Goal: Task Accomplishment & Management: Complete application form

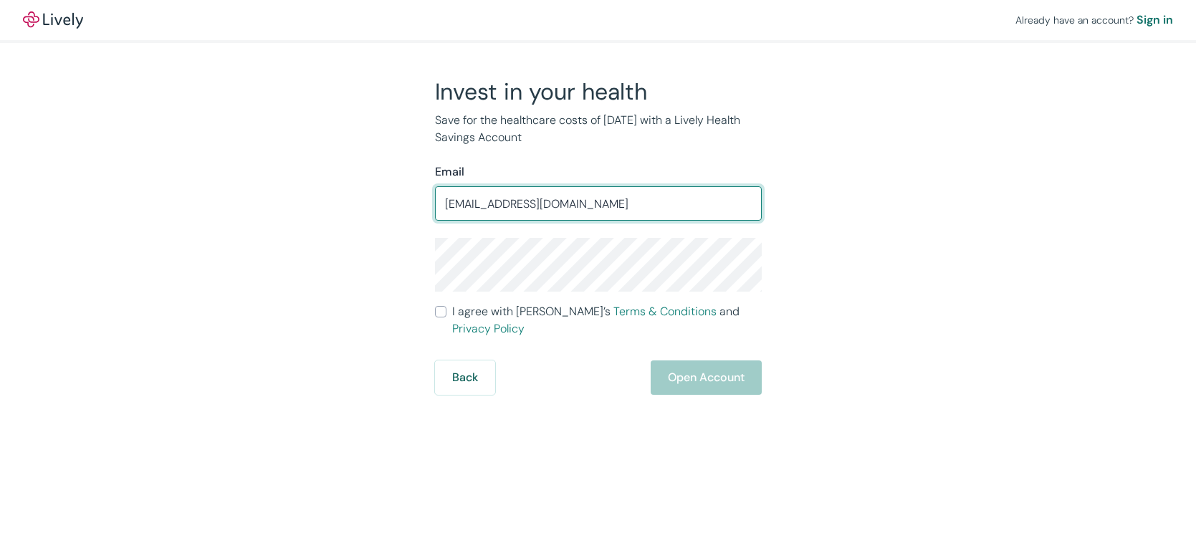
type input "[EMAIL_ADDRESS][DOMAIN_NAME]"
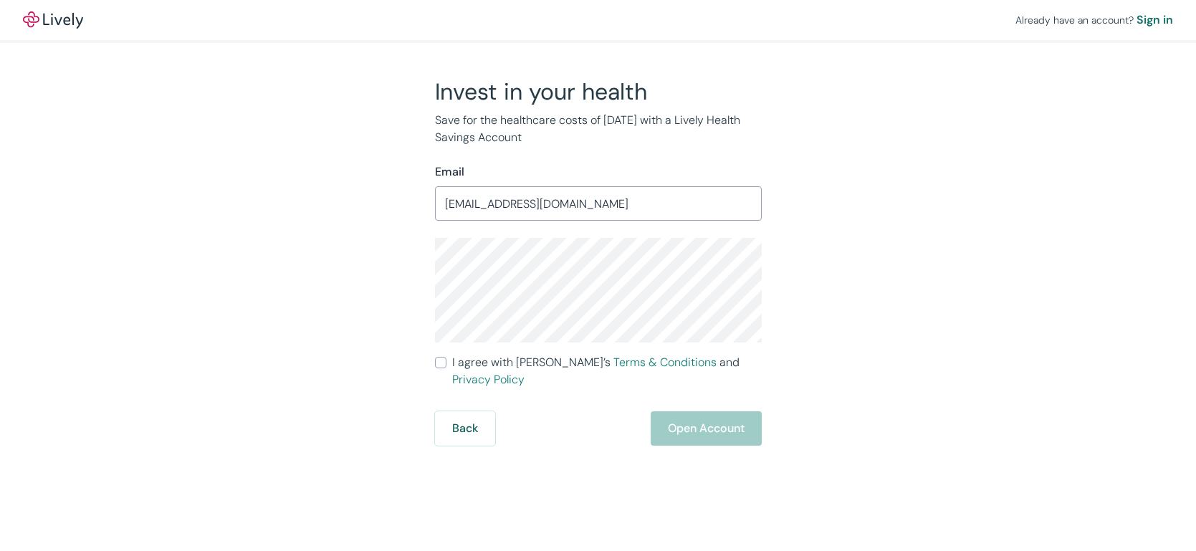
click at [443, 363] on input "I agree with Lively’s Terms & Conditions and Privacy Policy" at bounding box center [440, 362] width 11 height 11
checkbox input "true"
click at [720, 411] on button "Open Account" at bounding box center [706, 428] width 111 height 34
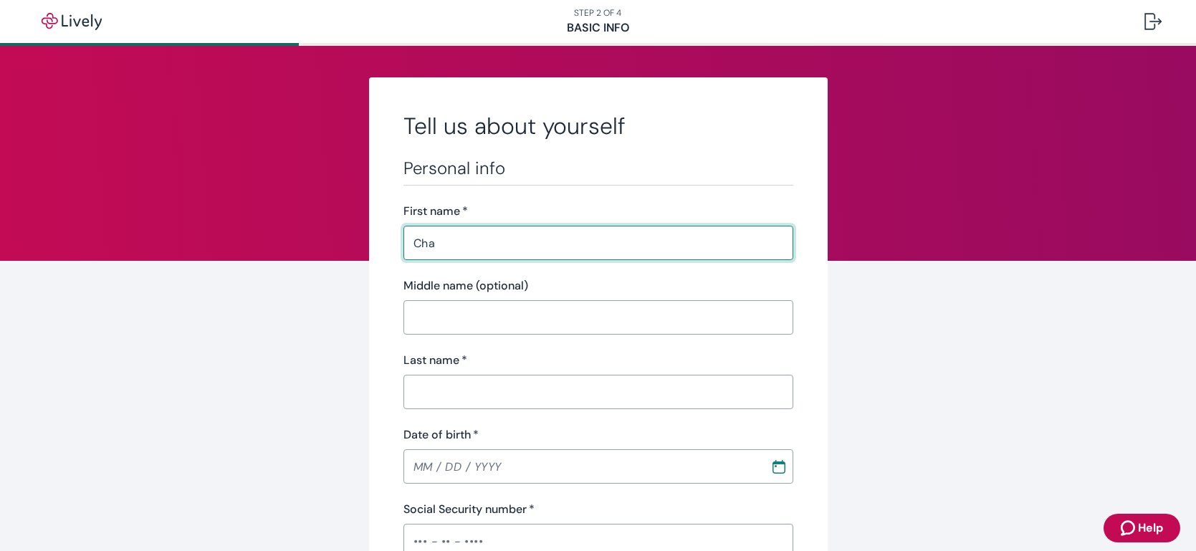
type input "Charlotte"
type input "[PERSON_NAME]"
type input "[PHONE_NUMBER]"
type input "26 miles north on Hwy 87 (between milepost 364-365)"
type input "[PERSON_NAME]"
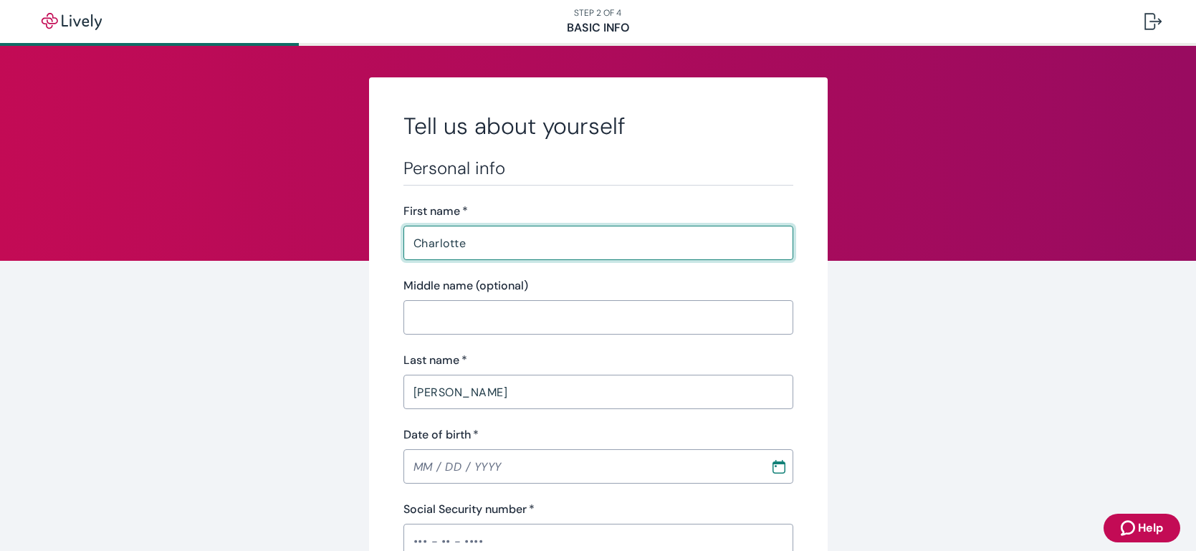
type input "AZ"
type input "86047"
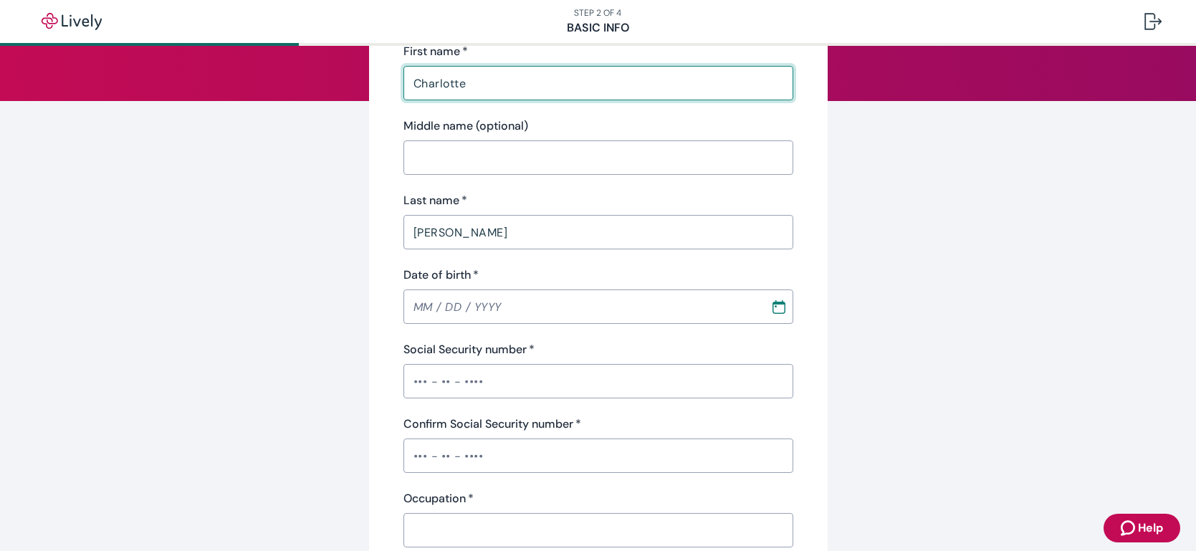
scroll to position [166, 0]
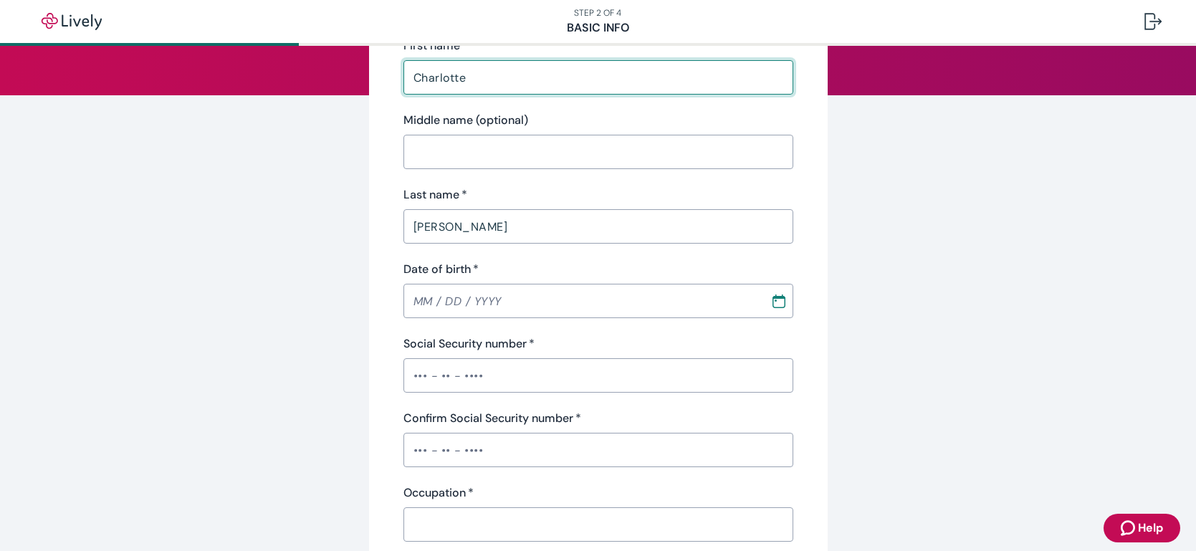
click at [581, 308] on input "Date of birth   *" at bounding box center [582, 301] width 357 height 29
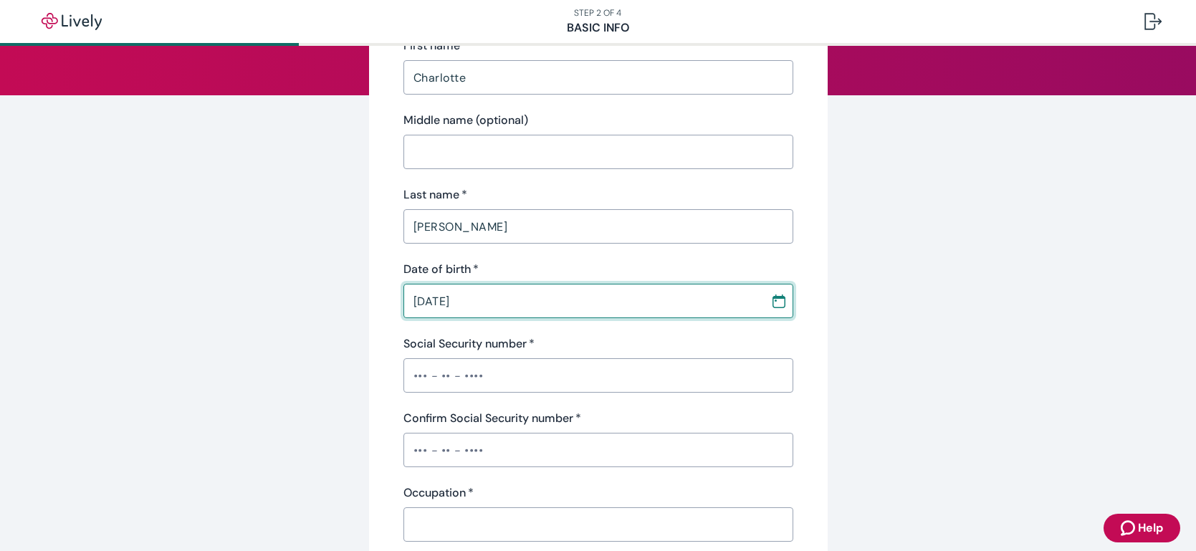
type input "[DATE]"
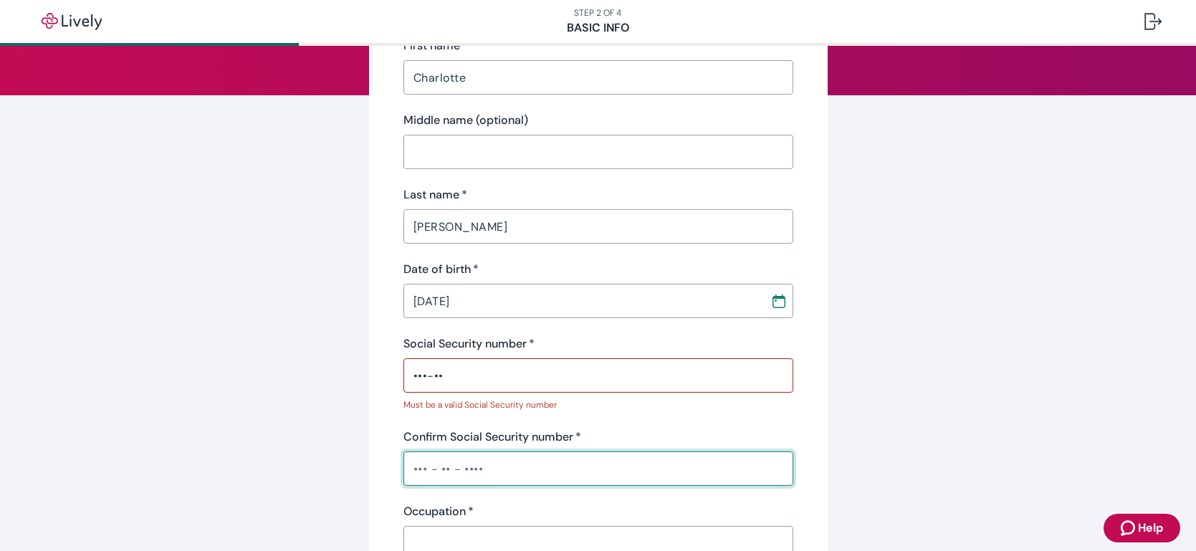
click at [583, 374] on input "•••-••" at bounding box center [599, 375] width 390 height 29
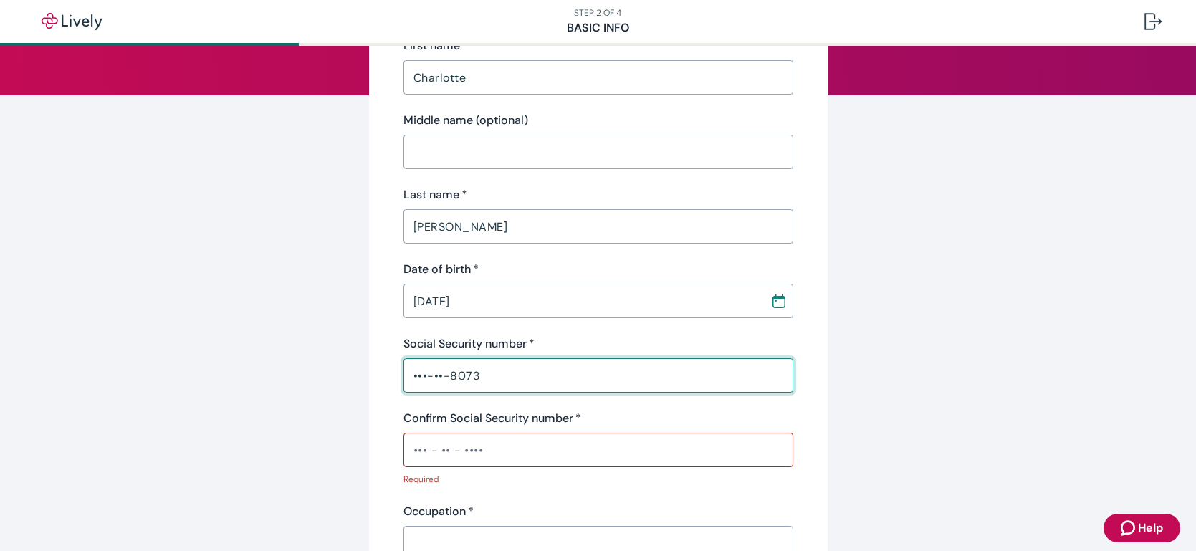
type input "•••-••-8073"
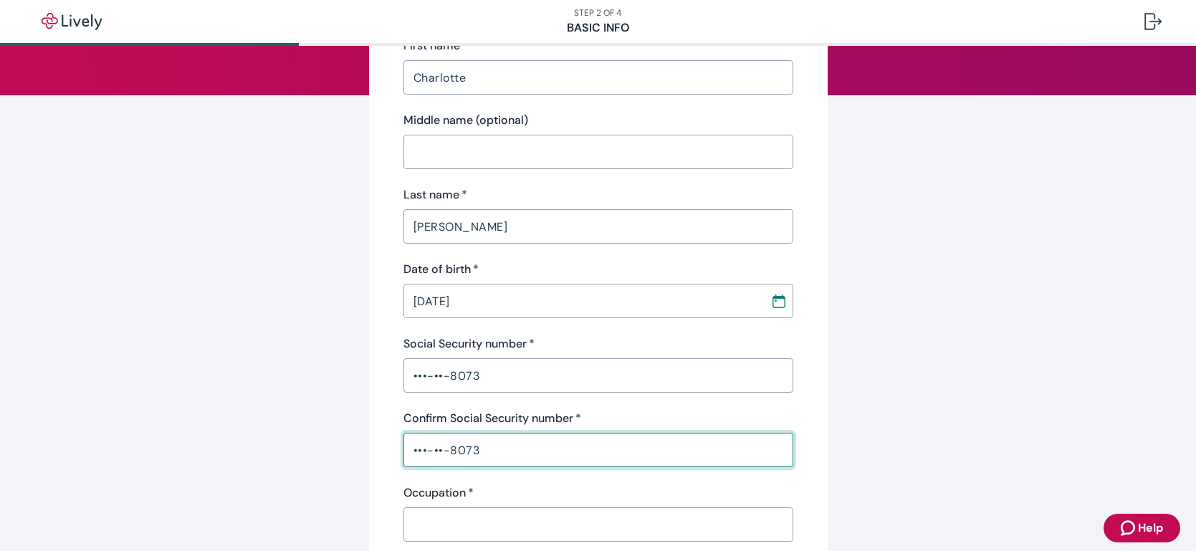
type input "•••-••-8073"
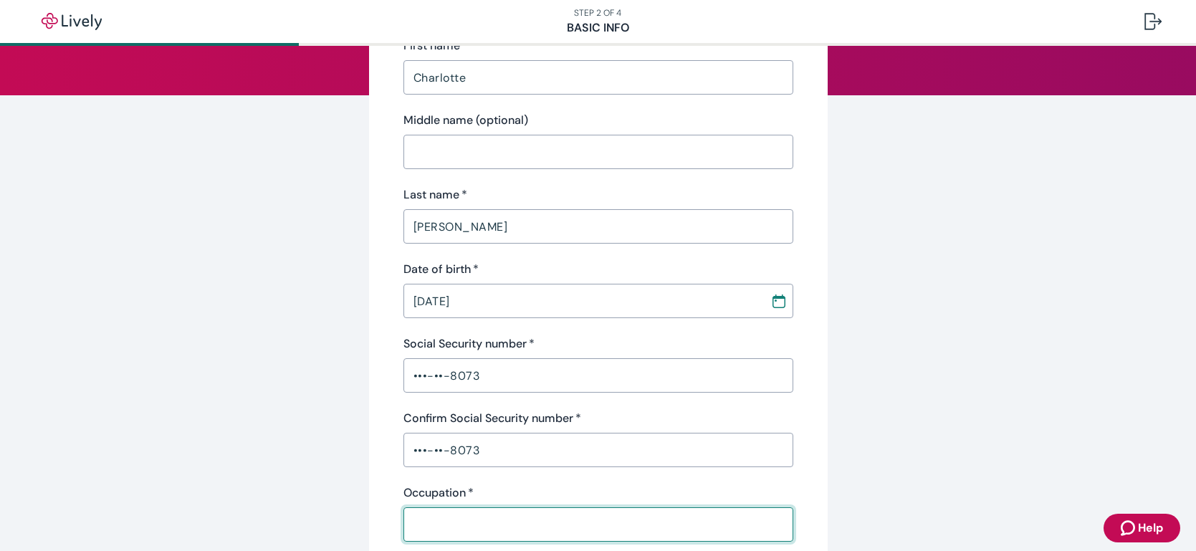
scroll to position [484, 0]
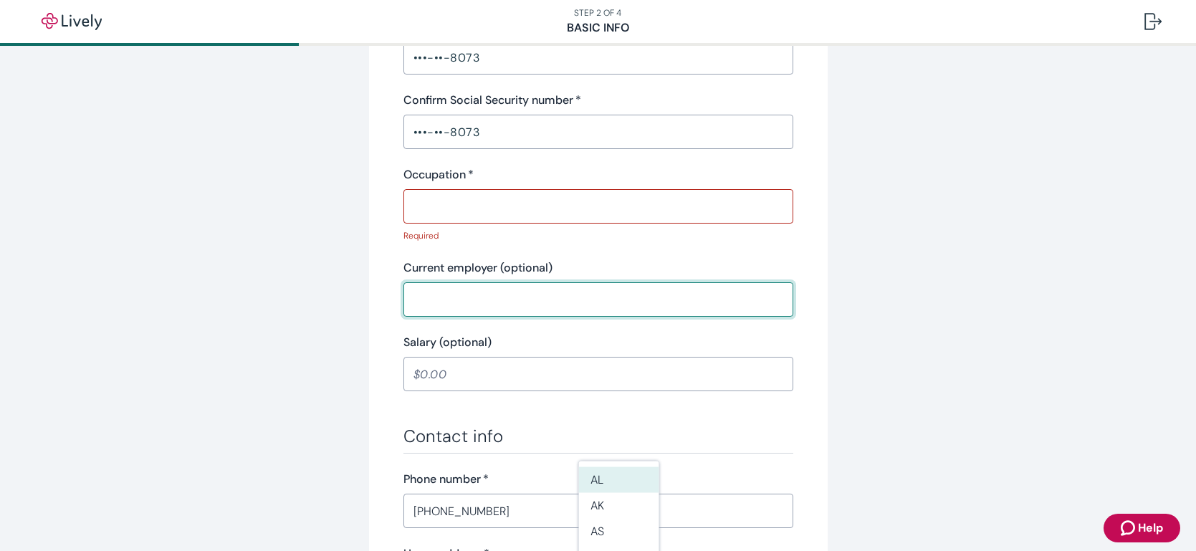
click at [550, 202] on input "Occupation   *" at bounding box center [599, 206] width 390 height 29
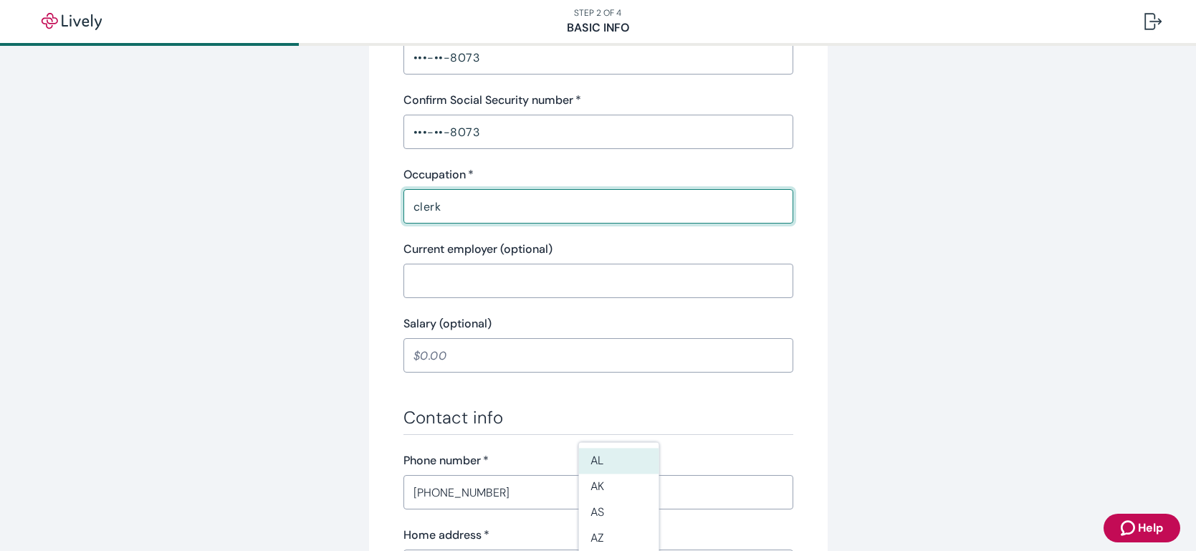
type input "clerk"
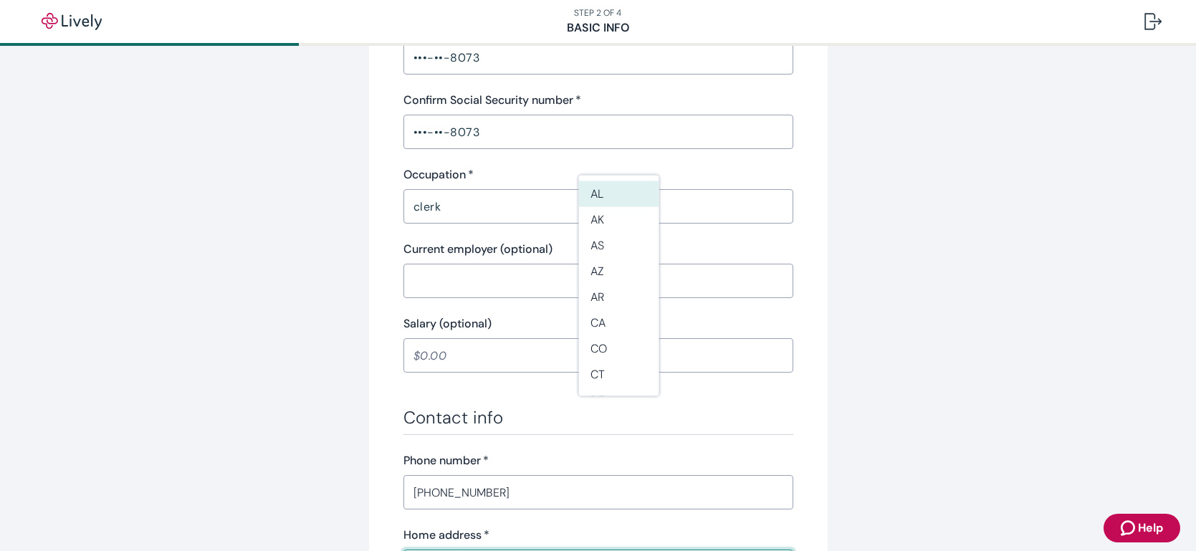
scroll to position [751, 0]
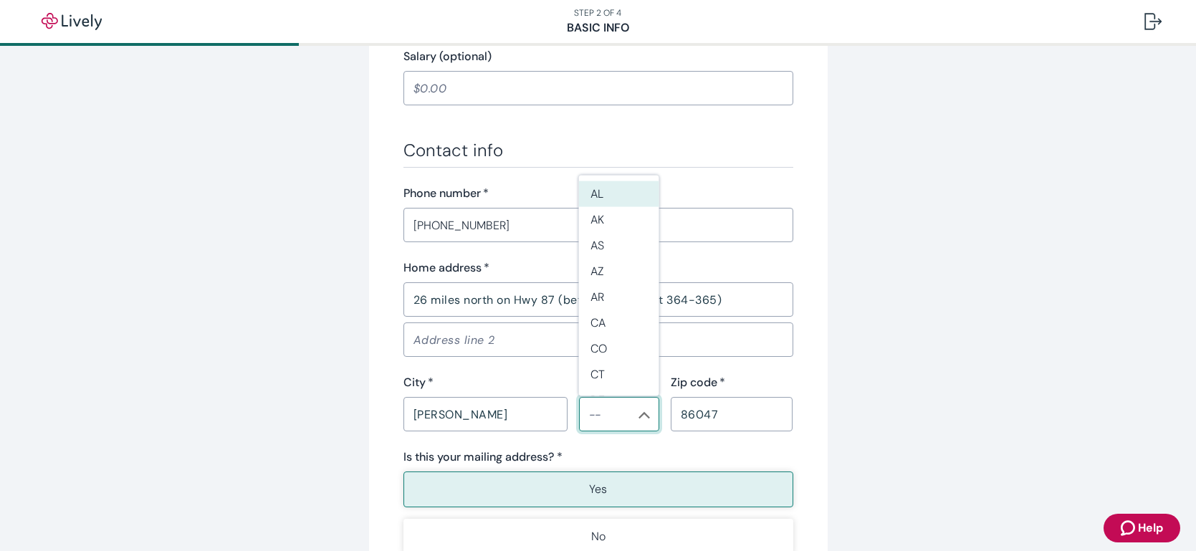
type input "AL"
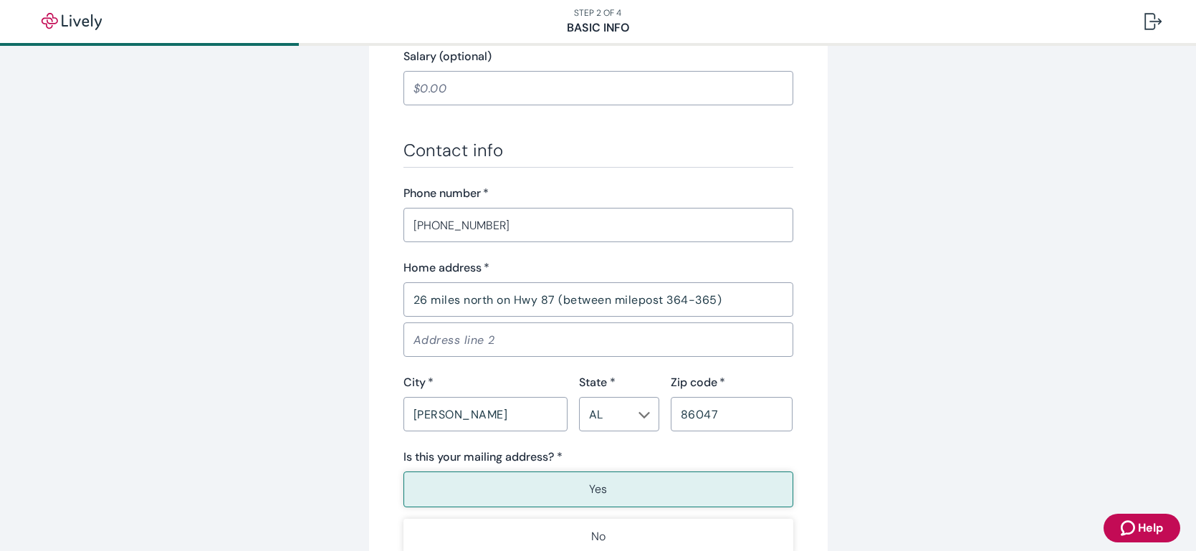
type button "true"
click at [611, 416] on input "AL" at bounding box center [607, 414] width 48 height 20
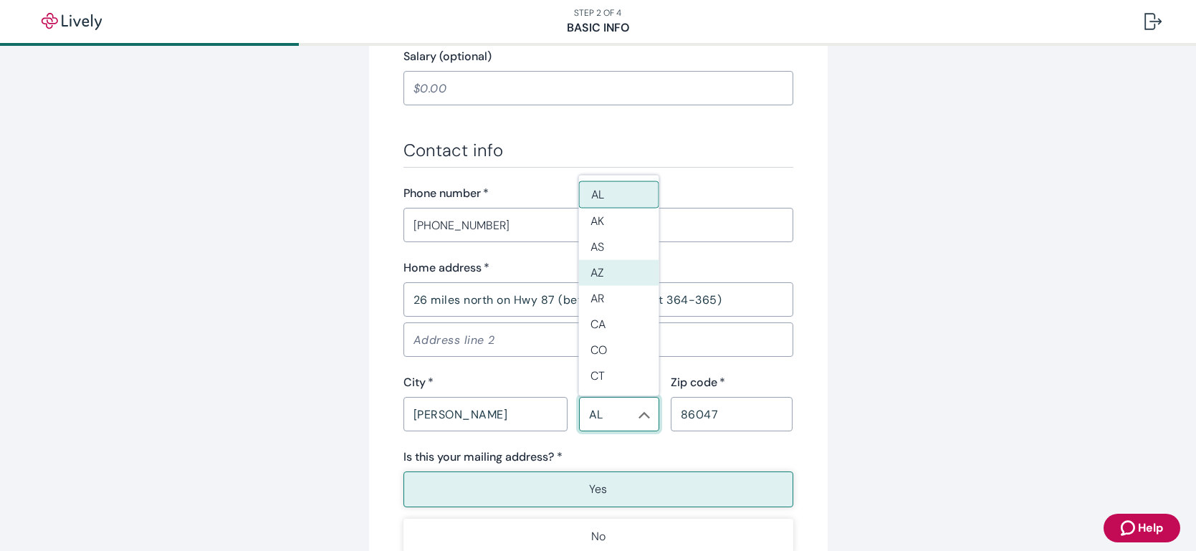
click at [605, 269] on li "AZ" at bounding box center [619, 273] width 80 height 26
type input "AZ"
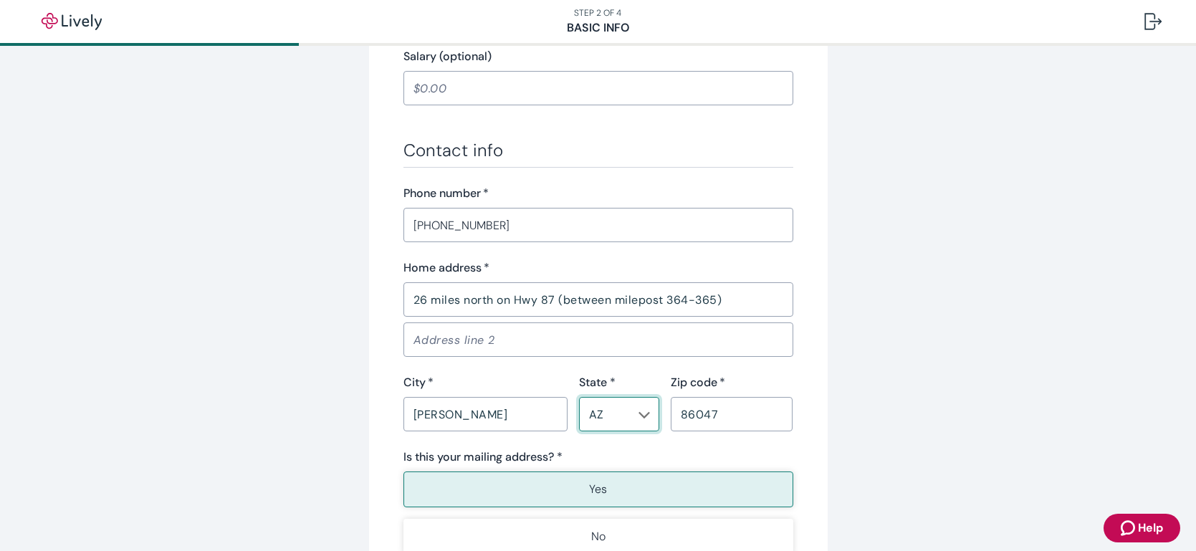
scroll to position [931, 0]
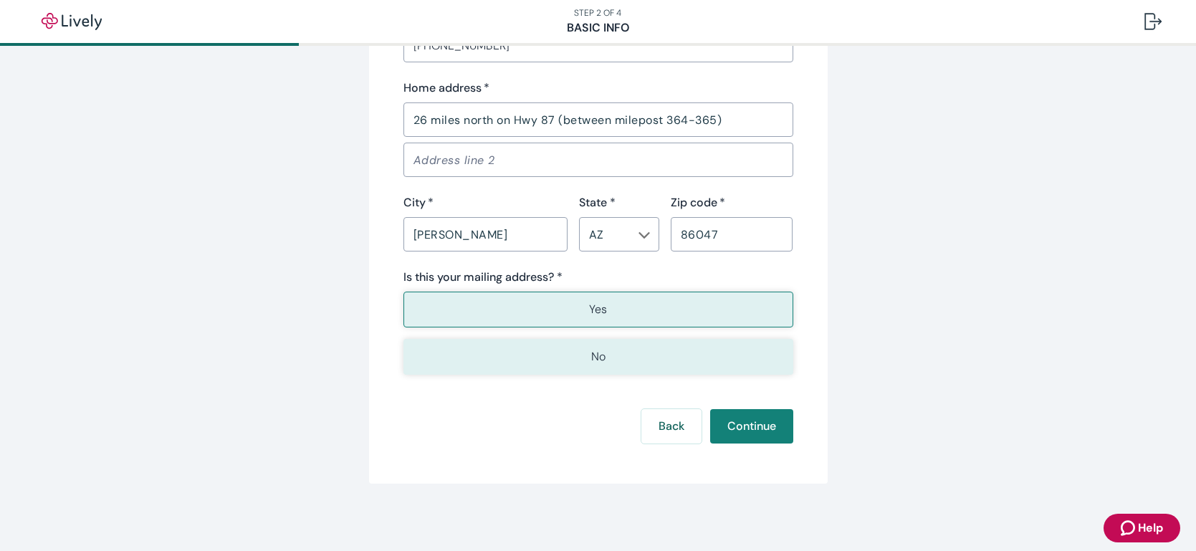
click at [578, 345] on button "No" at bounding box center [599, 357] width 390 height 36
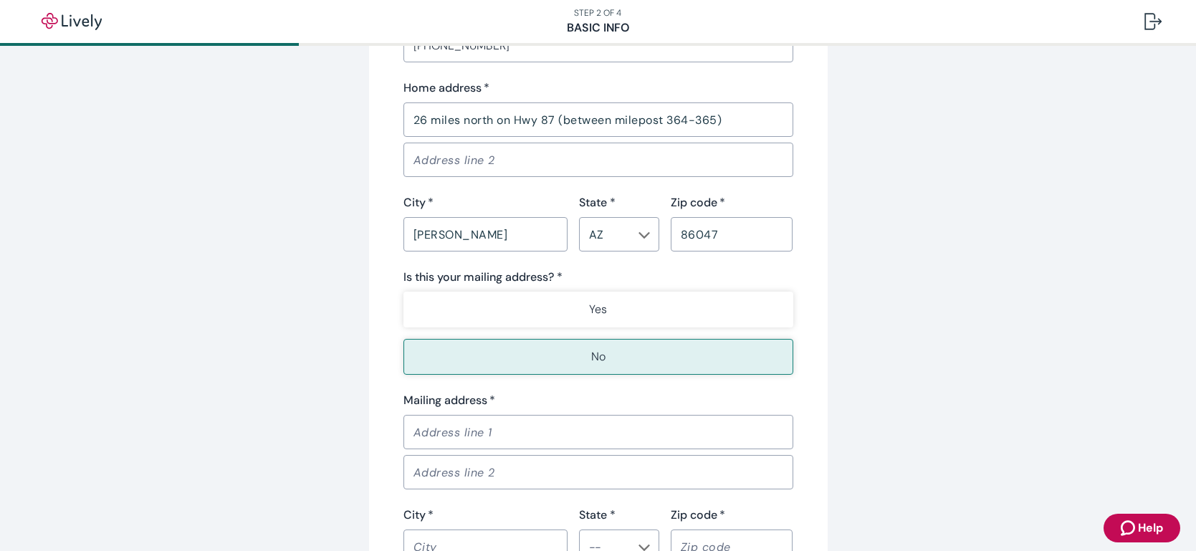
click at [548, 427] on input "Mailing address   *" at bounding box center [599, 432] width 390 height 29
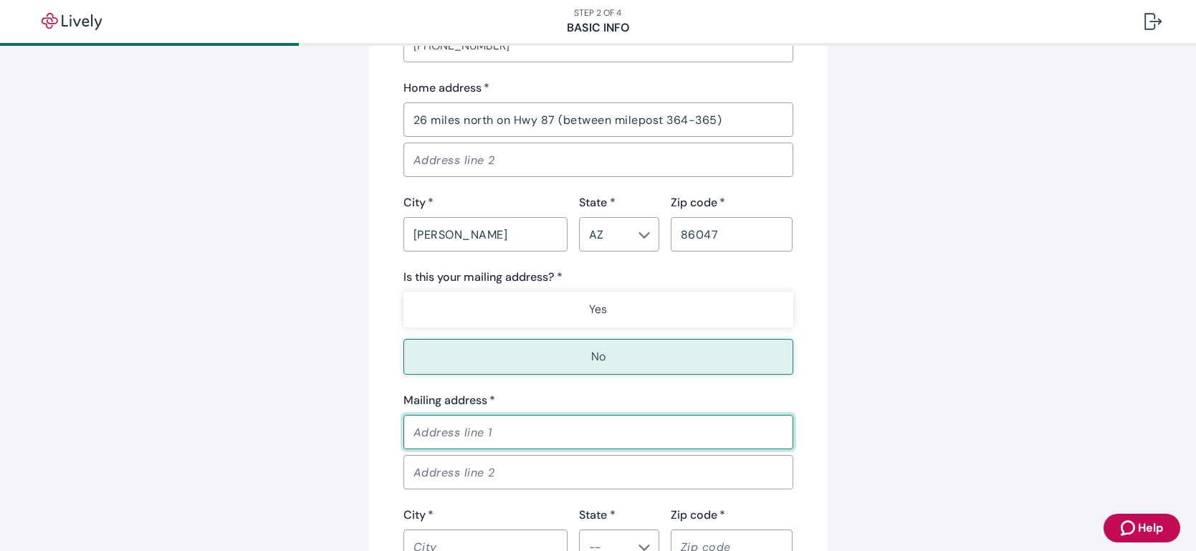
type input "PO Box 864"
type input "[PERSON_NAME]"
type input "AZ"
type input "86047"
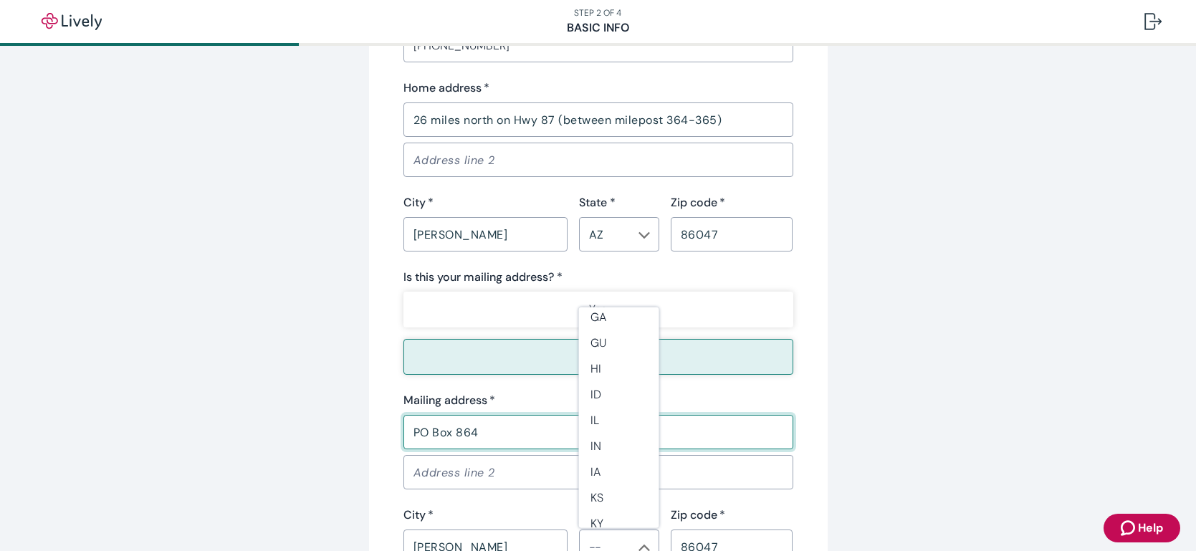
scroll to position [0, 0]
click at [601, 402] on li "AZ" at bounding box center [619, 404] width 80 height 26
type input "AZ"
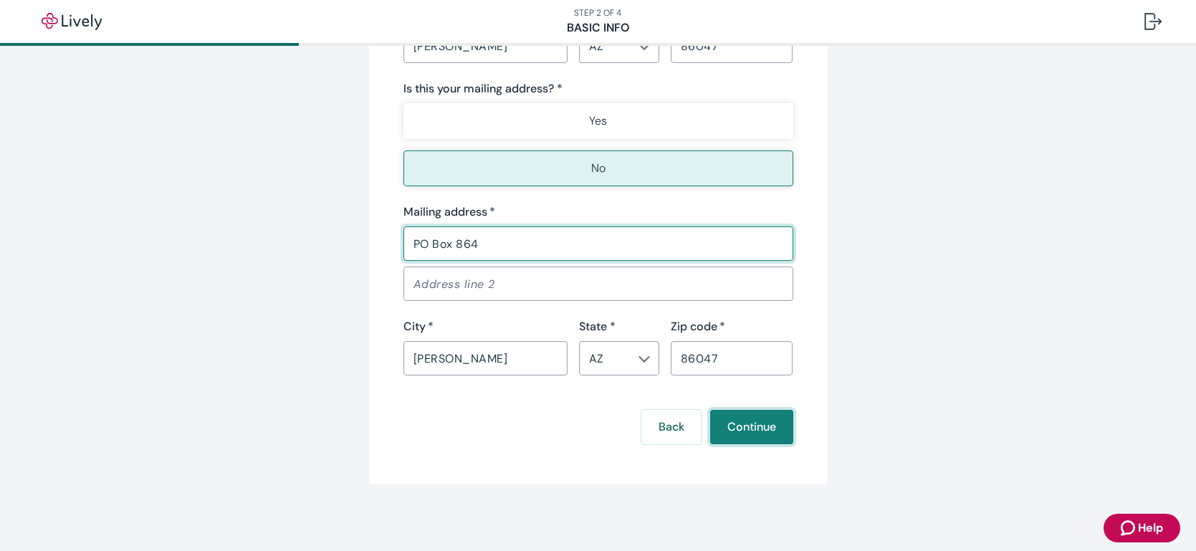
click at [721, 417] on button "Continue" at bounding box center [751, 427] width 83 height 34
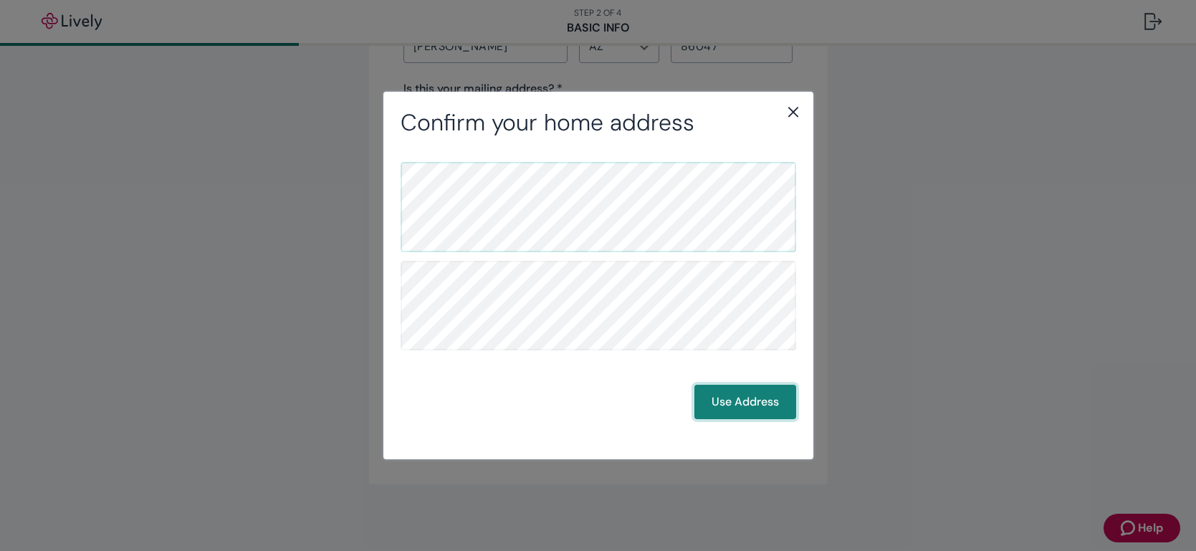
click at [710, 401] on button "Use Address" at bounding box center [746, 402] width 102 height 34
click at [662, 396] on button "Back" at bounding box center [656, 402] width 60 height 34
click at [750, 416] on button "Use Address" at bounding box center [746, 402] width 102 height 34
click at [741, 404] on button "Use Address" at bounding box center [746, 402] width 102 height 34
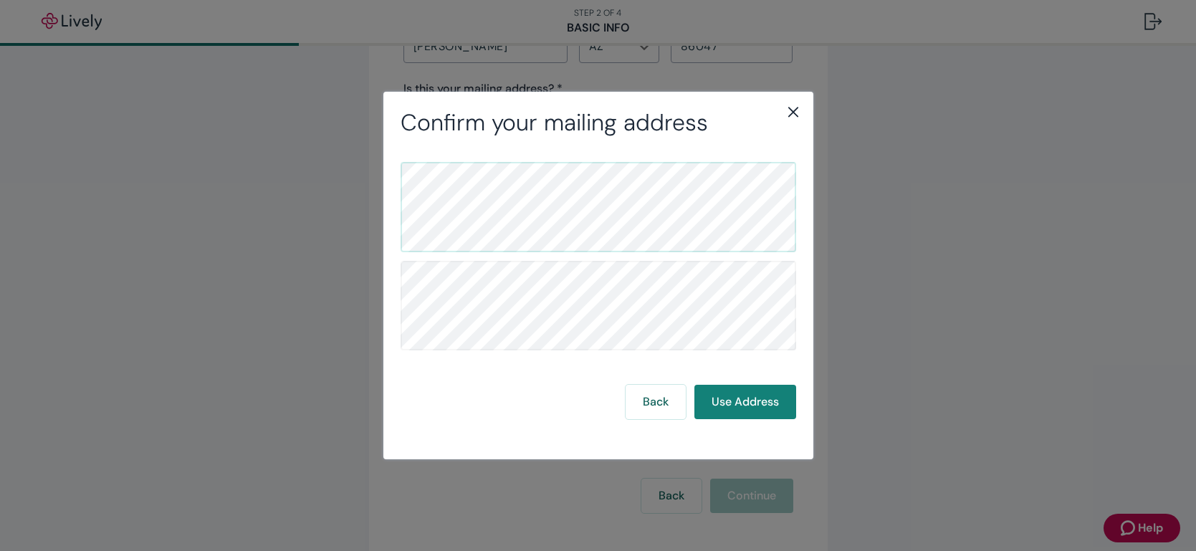
click at [791, 110] on icon "close" at bounding box center [793, 112] width 10 height 10
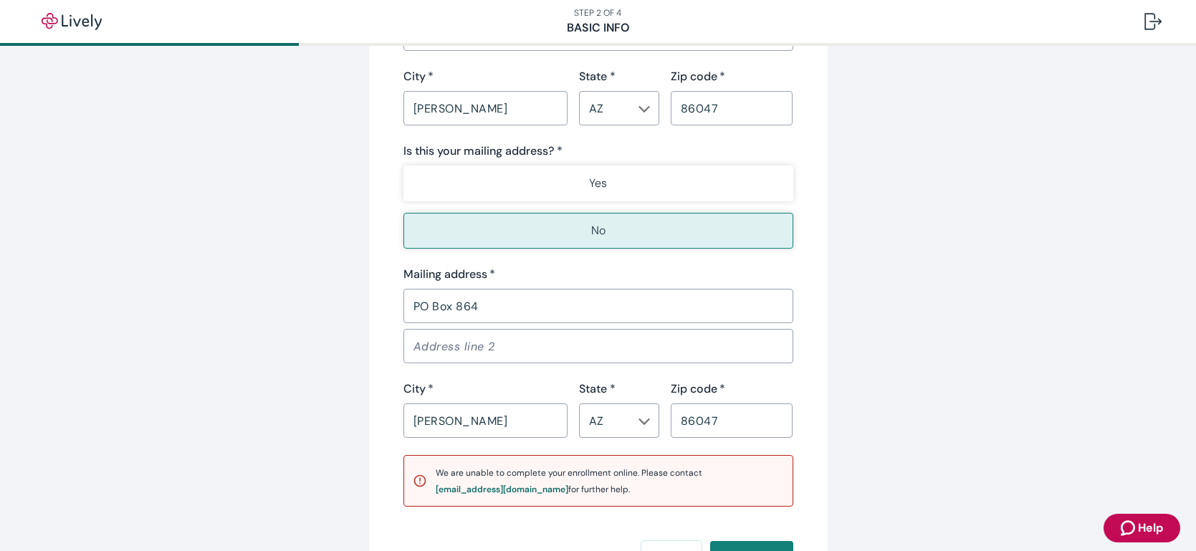
scroll to position [1052, 0]
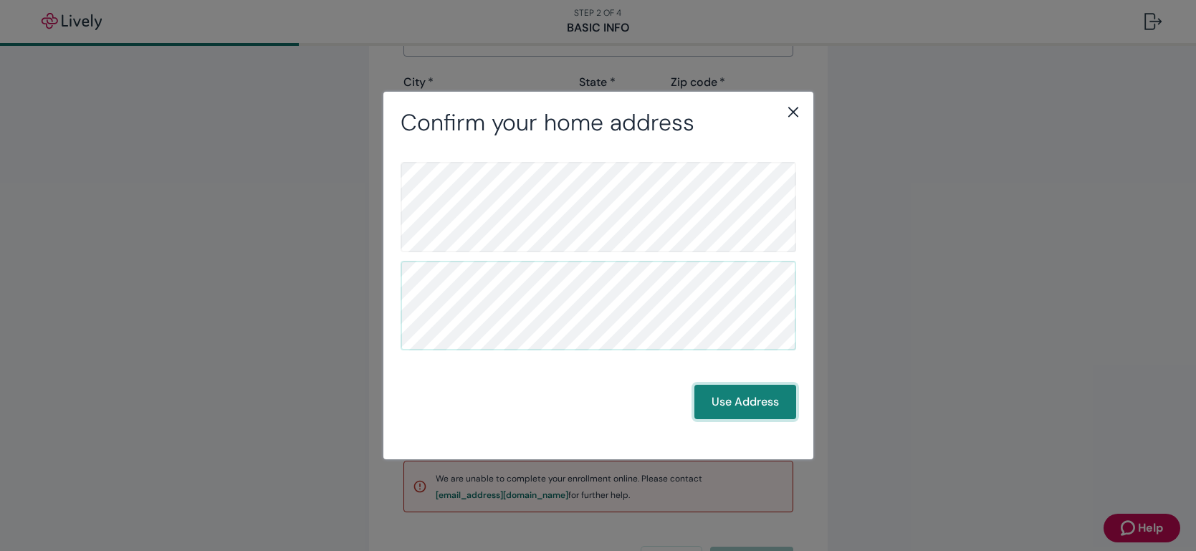
click at [735, 407] on button "Use Address" at bounding box center [746, 402] width 102 height 34
click at [746, 406] on button "Use Address" at bounding box center [746, 402] width 102 height 34
click at [796, 108] on icon "close" at bounding box center [793, 111] width 17 height 17
